Goal: Task Accomplishment & Management: Complete application form

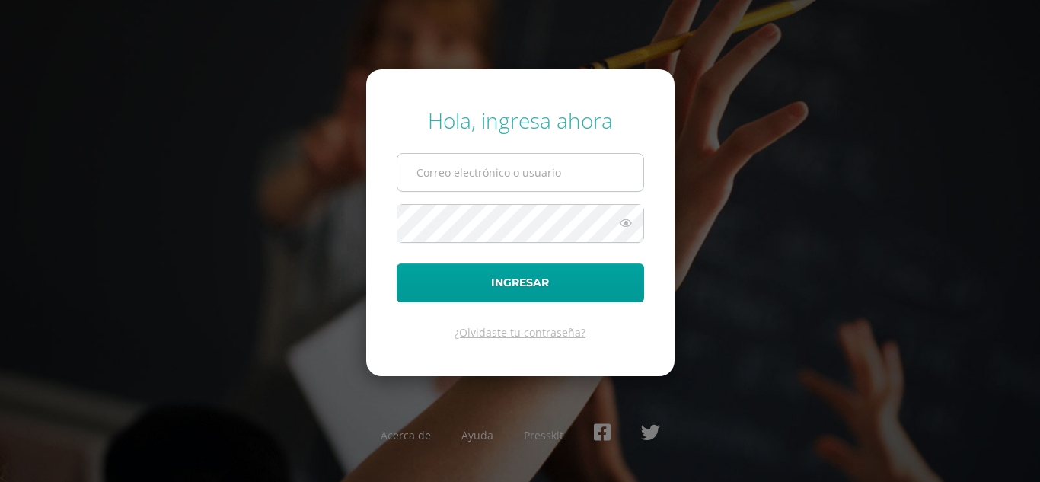
click at [460, 183] on input "text" at bounding box center [520, 172] width 246 height 37
type input "jaquelinnetuy2023@maiagt.org"
click at [397, 263] on button "Ingresar" at bounding box center [520, 282] width 247 height 39
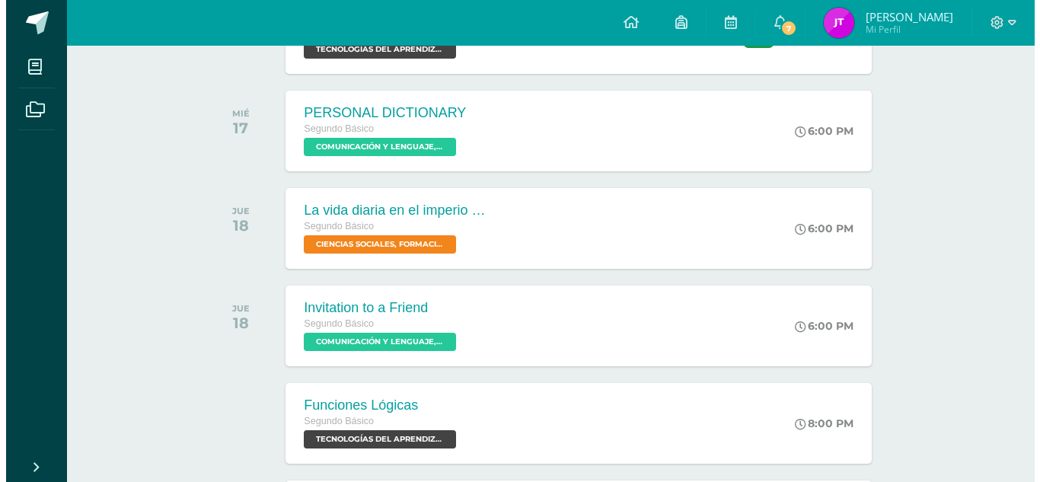
scroll to position [599, 0]
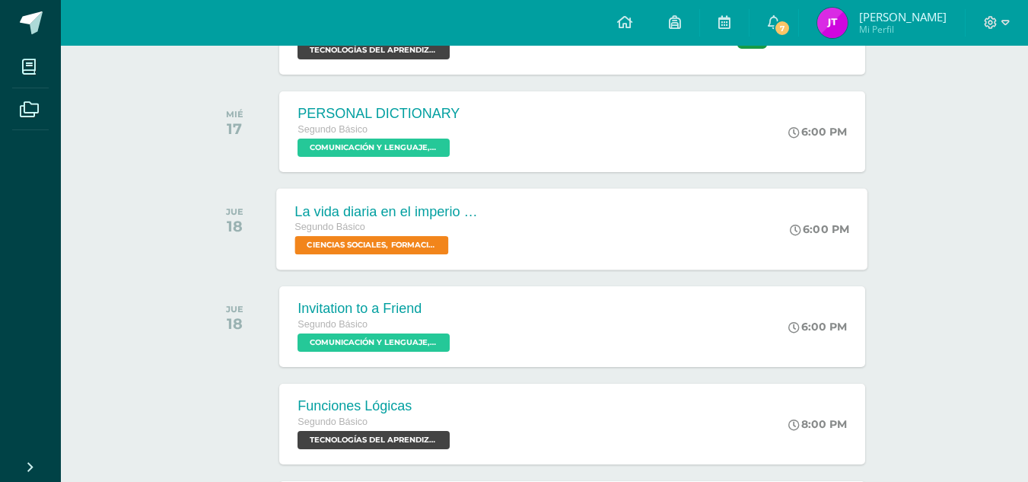
click at [378, 218] on div "La vida diaria en el imperio romano" at bounding box center [387, 211] width 184 height 16
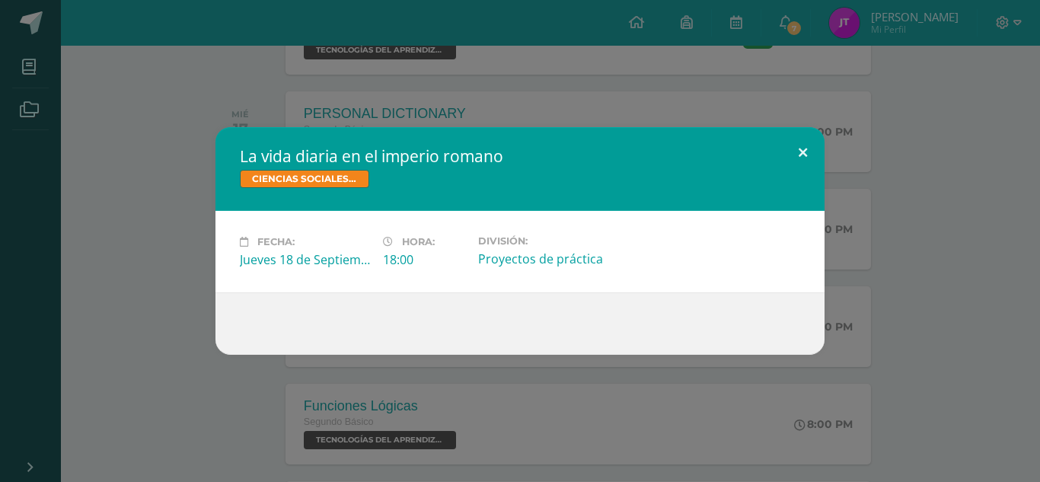
click at [804, 146] on button at bounding box center [802, 153] width 43 height 52
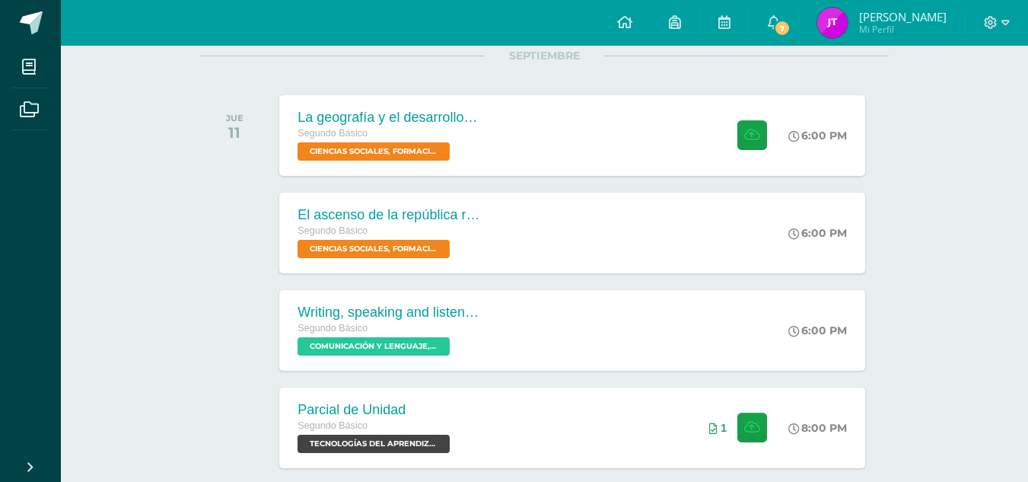
scroll to position [205, 0]
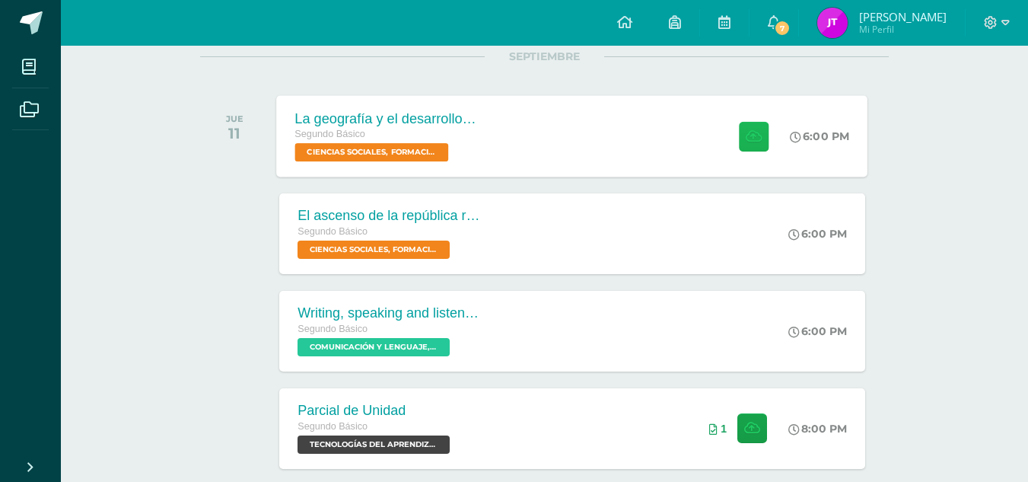
click at [763, 124] on button at bounding box center [754, 136] width 30 height 30
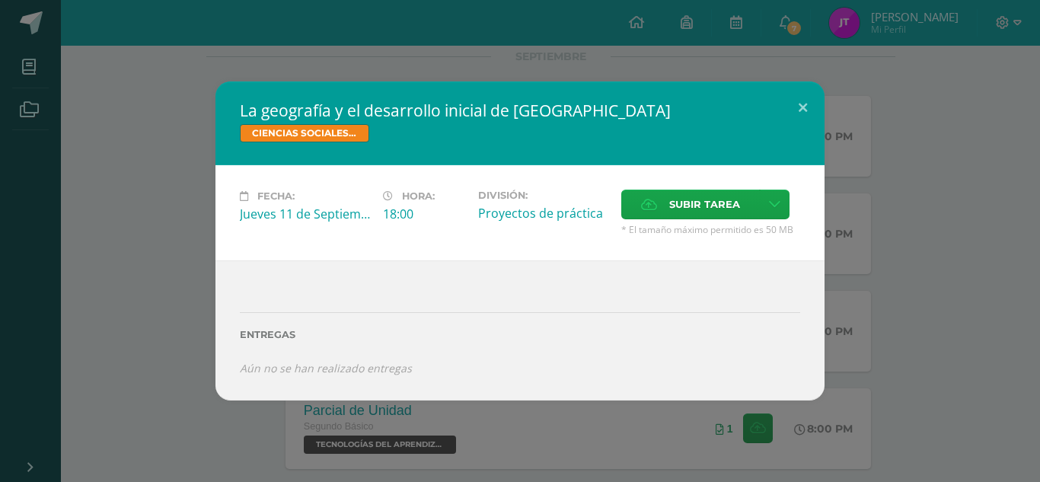
click at [682, 226] on span "* El tamaño máximo permitido es 50 MB" at bounding box center [710, 229] width 179 height 13
click at [690, 203] on span "Subir tarea" at bounding box center [704, 204] width 71 height 28
click at [0, 0] on input "Subir tarea" at bounding box center [0, 0] width 0 height 0
click at [705, 202] on span "Subir tarea" at bounding box center [704, 204] width 71 height 28
click at [0, 0] on input "Subir tarea" at bounding box center [0, 0] width 0 height 0
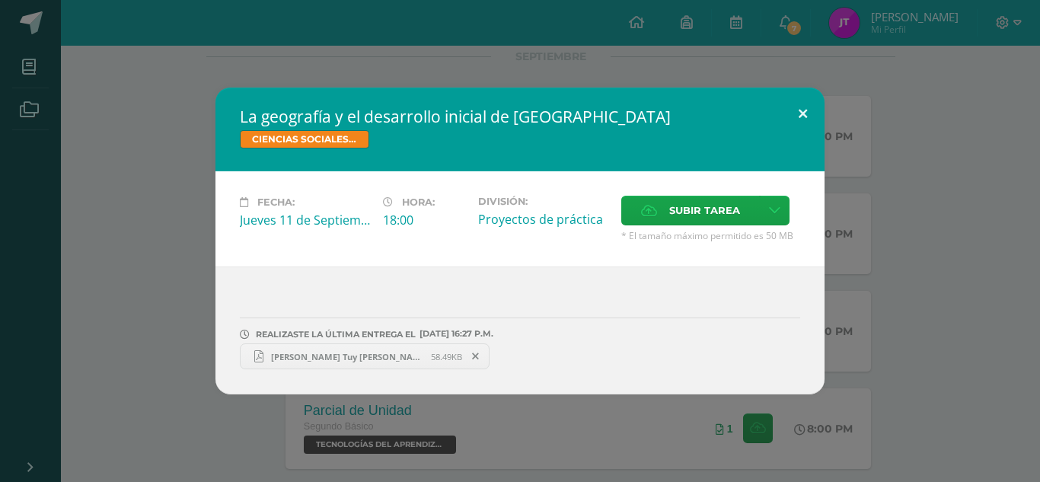
click at [798, 100] on button at bounding box center [802, 114] width 43 height 52
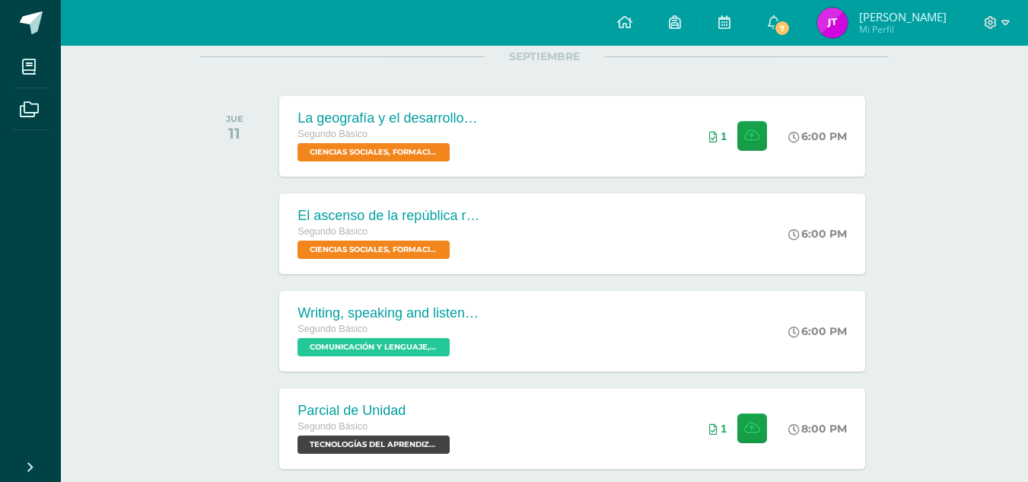
click at [1004, 33] on div at bounding box center [997, 23] width 62 height 46
click at [1002, 27] on icon at bounding box center [1006, 23] width 8 height 14
click at [984, 99] on span "Cerrar sesión" at bounding box center [957, 104] width 68 height 14
